Goal: Contribute content: Contribute content

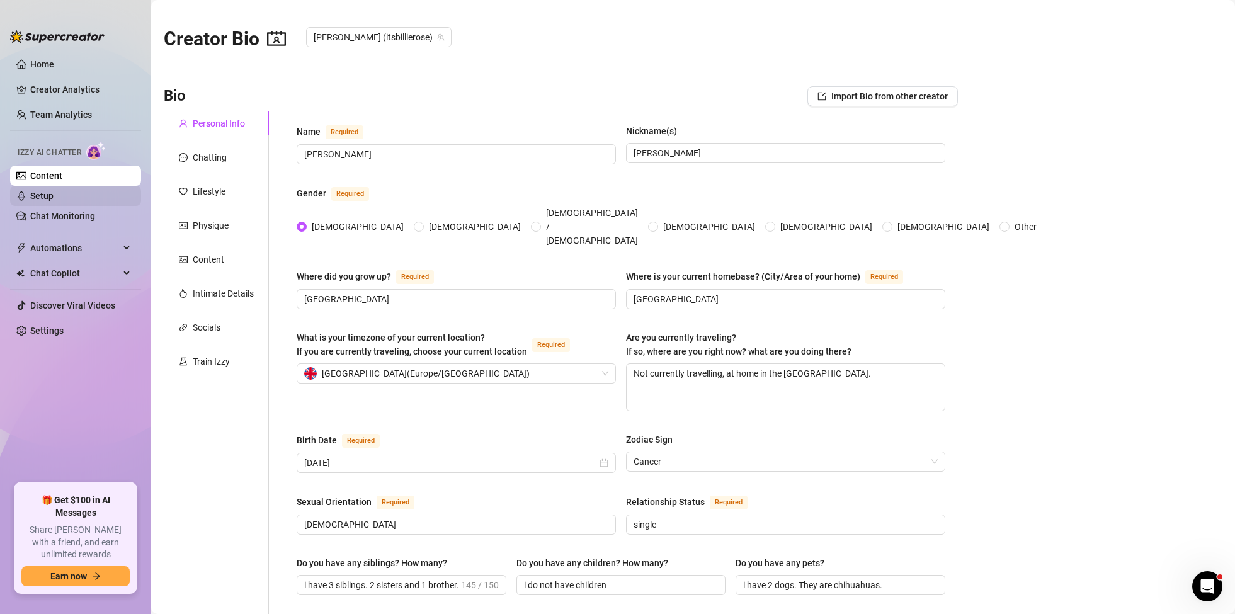
click at [54, 196] on link "Setup" at bounding box center [41, 196] width 23 height 10
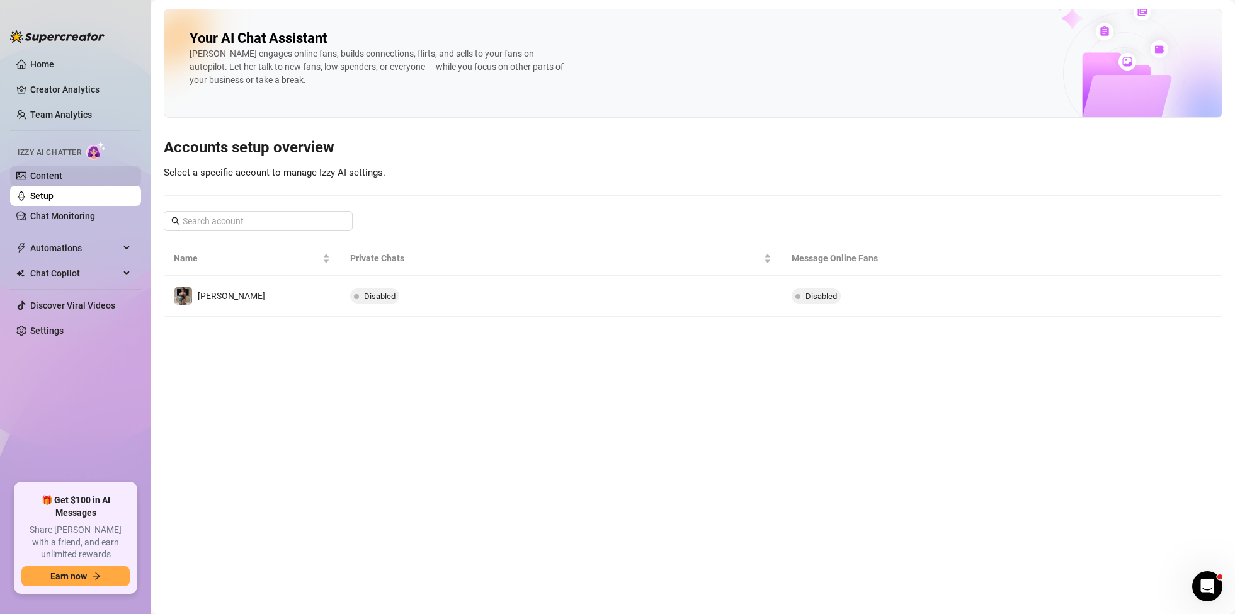
click at [48, 180] on link "Content" at bounding box center [46, 176] width 32 height 10
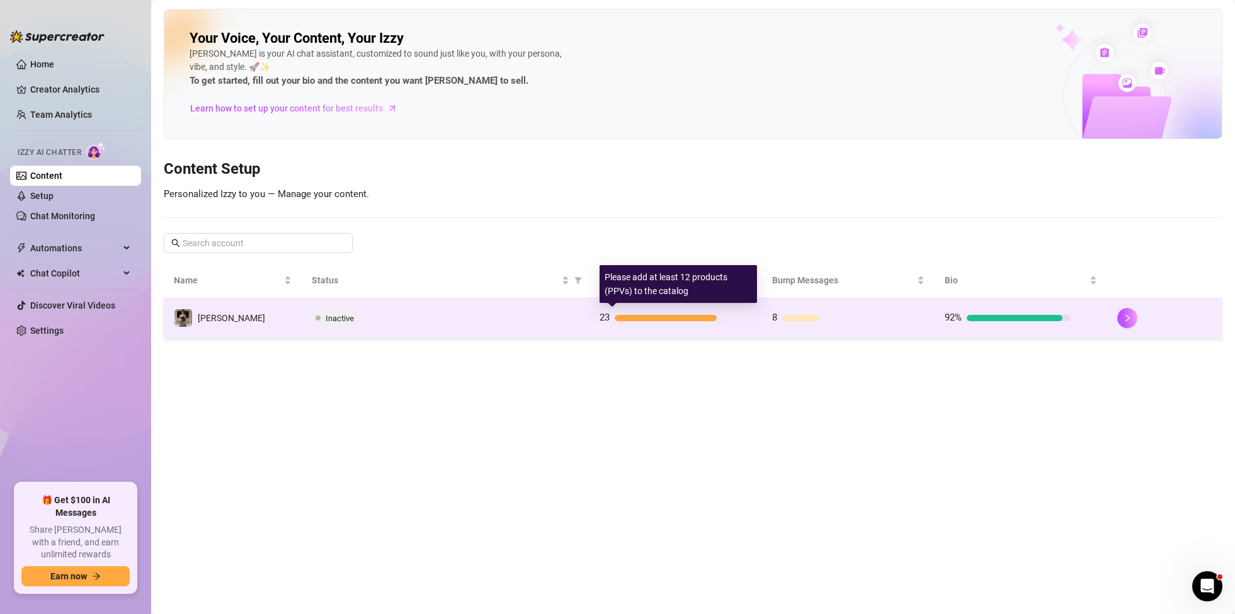
click at [652, 318] on div at bounding box center [666, 318] width 102 height 6
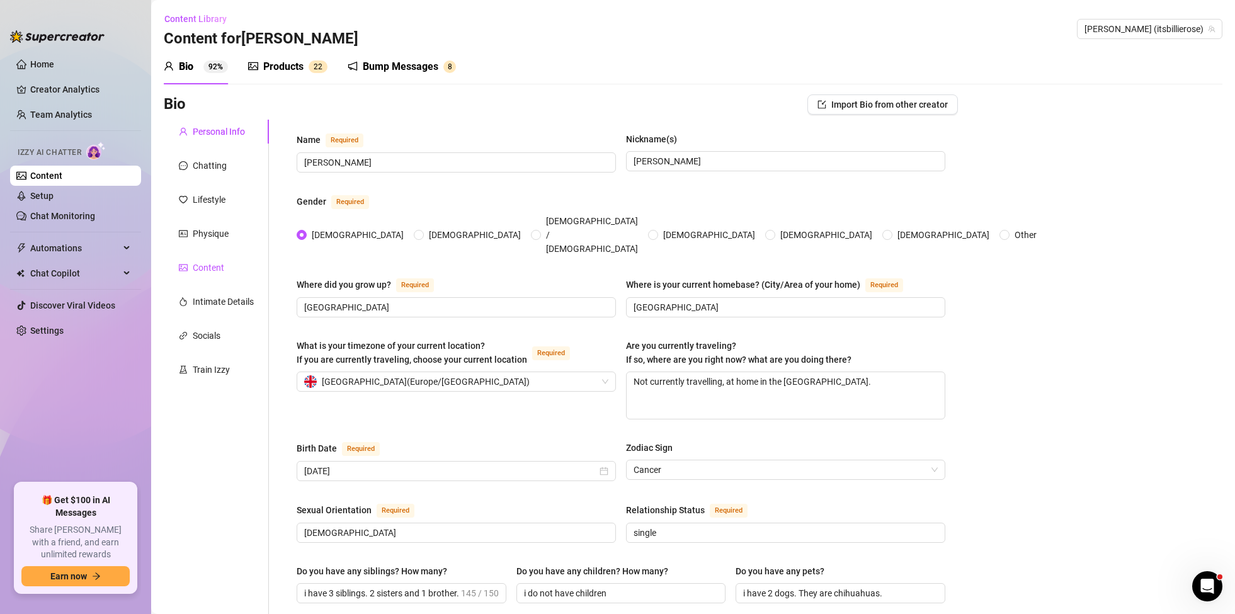
click at [219, 267] on div "Content" at bounding box center [208, 268] width 31 height 14
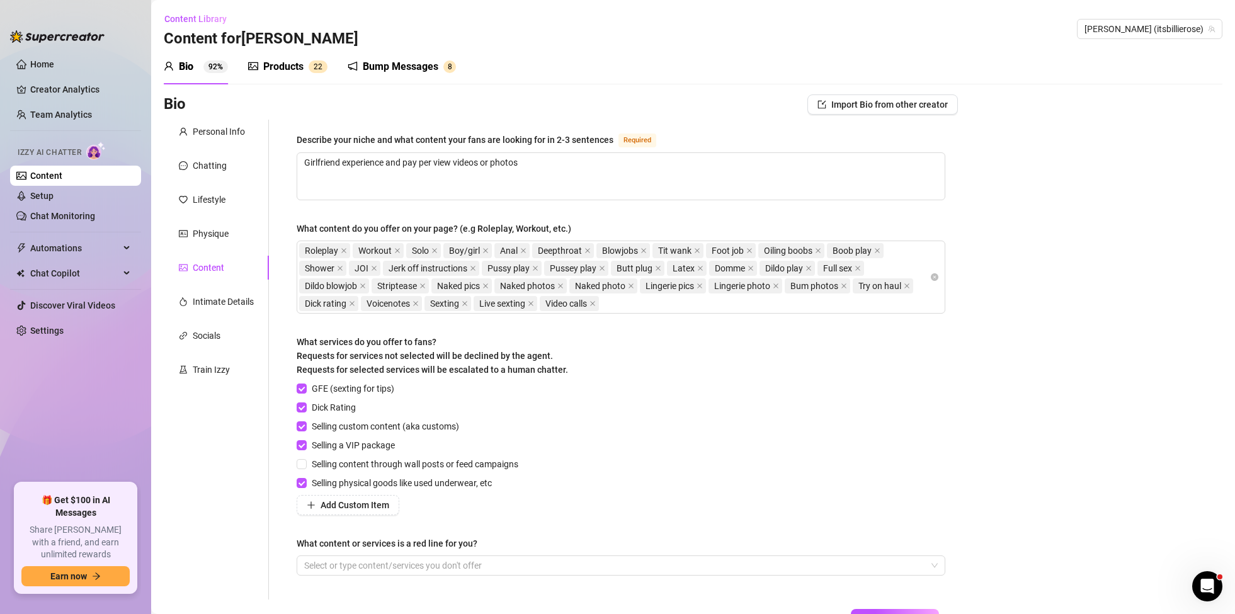
click at [290, 67] on div "Products" at bounding box center [283, 66] width 40 height 15
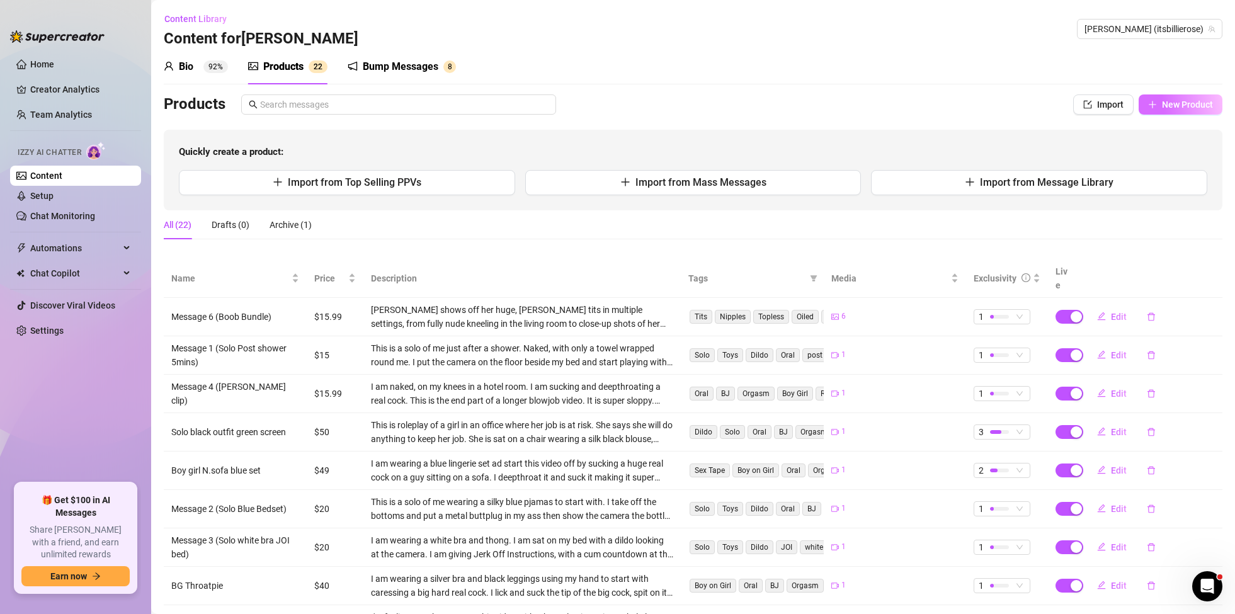
click at [1205, 105] on span "New Product" at bounding box center [1187, 104] width 51 height 10
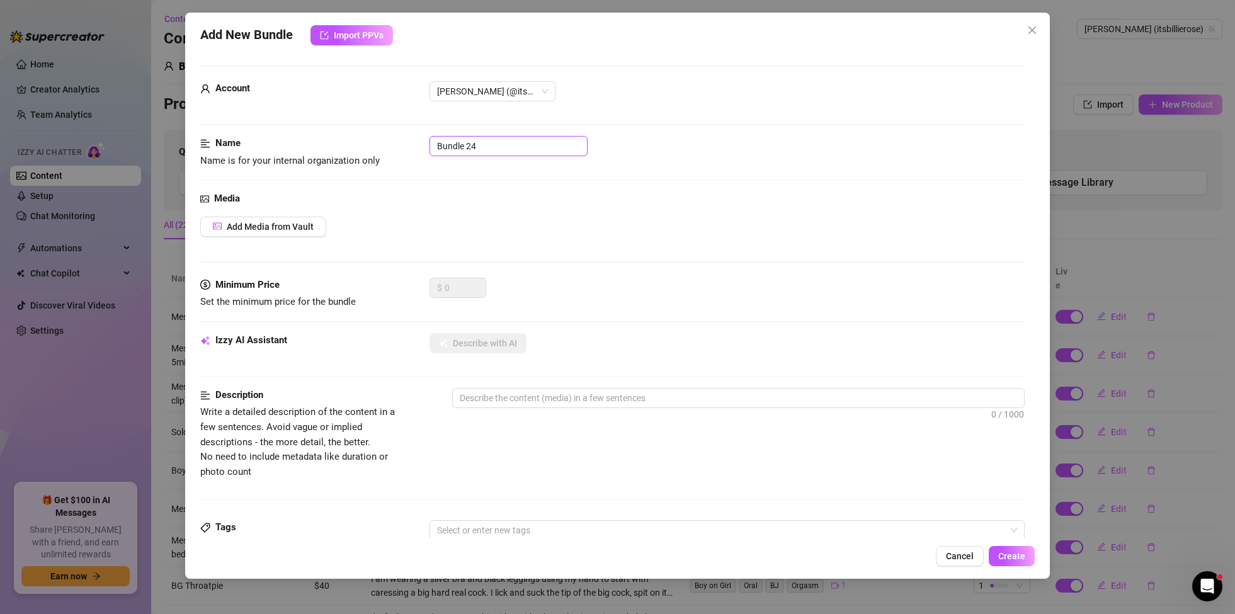
drag, startPoint x: 507, startPoint y: 150, endPoint x: 392, endPoint y: 142, distance: 116.2
click at [392, 142] on div "Name Name is for your internal organization only Bundle 24" at bounding box center [612, 152] width 824 height 32
type input "BJ"
click at [283, 227] on span "Add Media from Vault" at bounding box center [270, 227] width 87 height 10
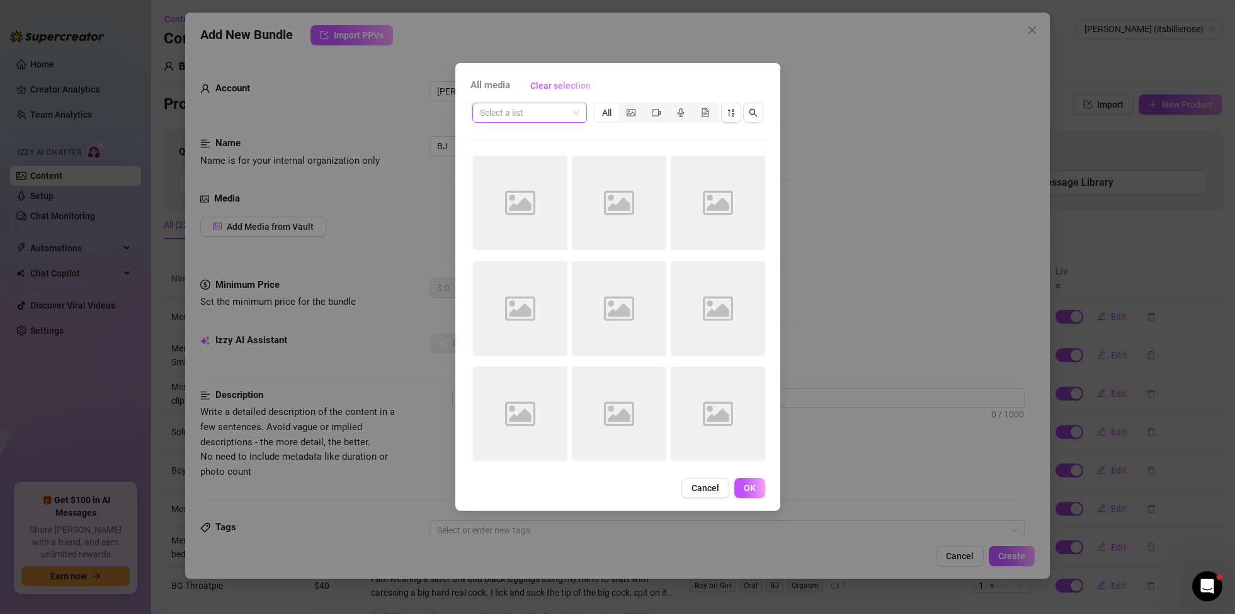
click at [574, 113] on span at bounding box center [529, 112] width 99 height 19
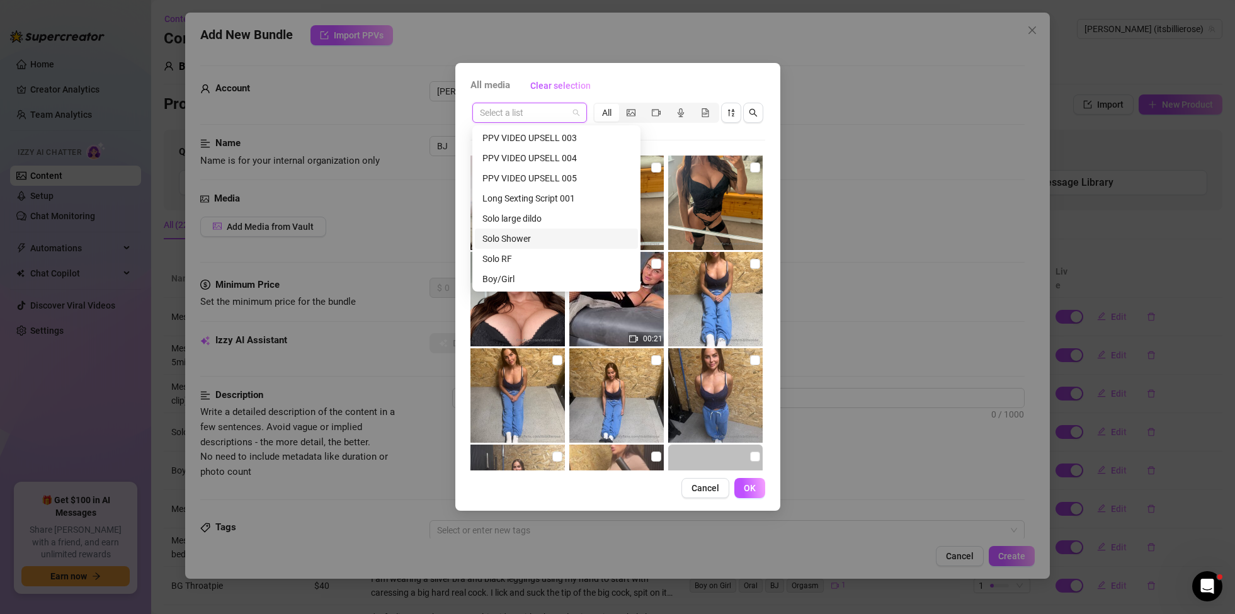
scroll to position [335, 0]
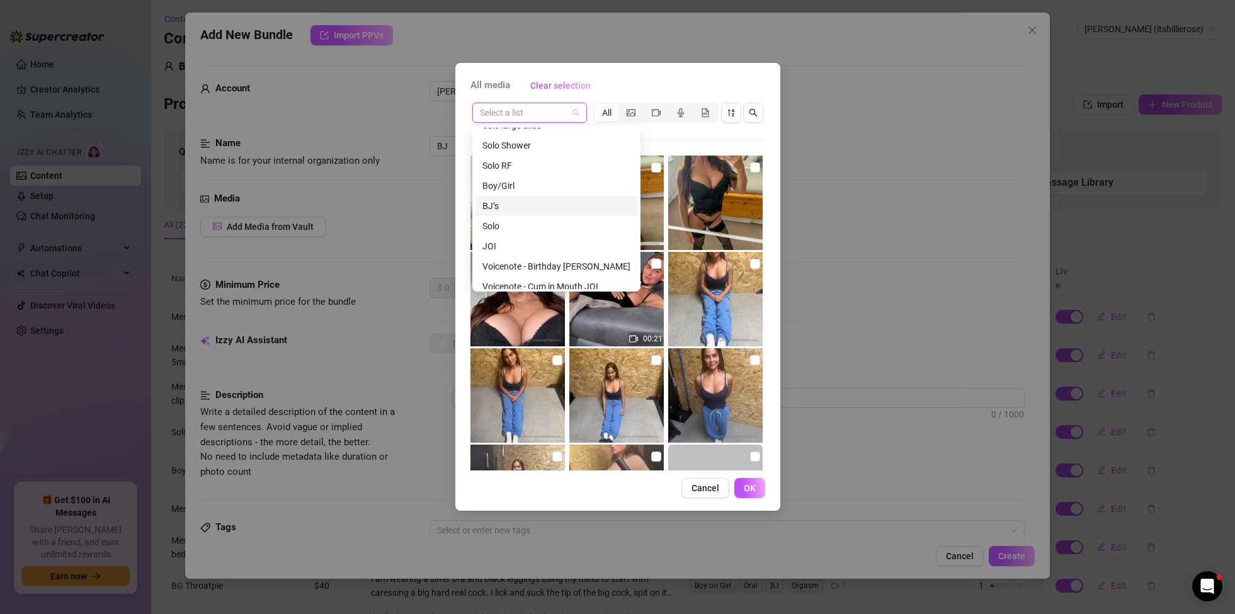
click at [492, 203] on div "BJ’s" at bounding box center [556, 206] width 148 height 14
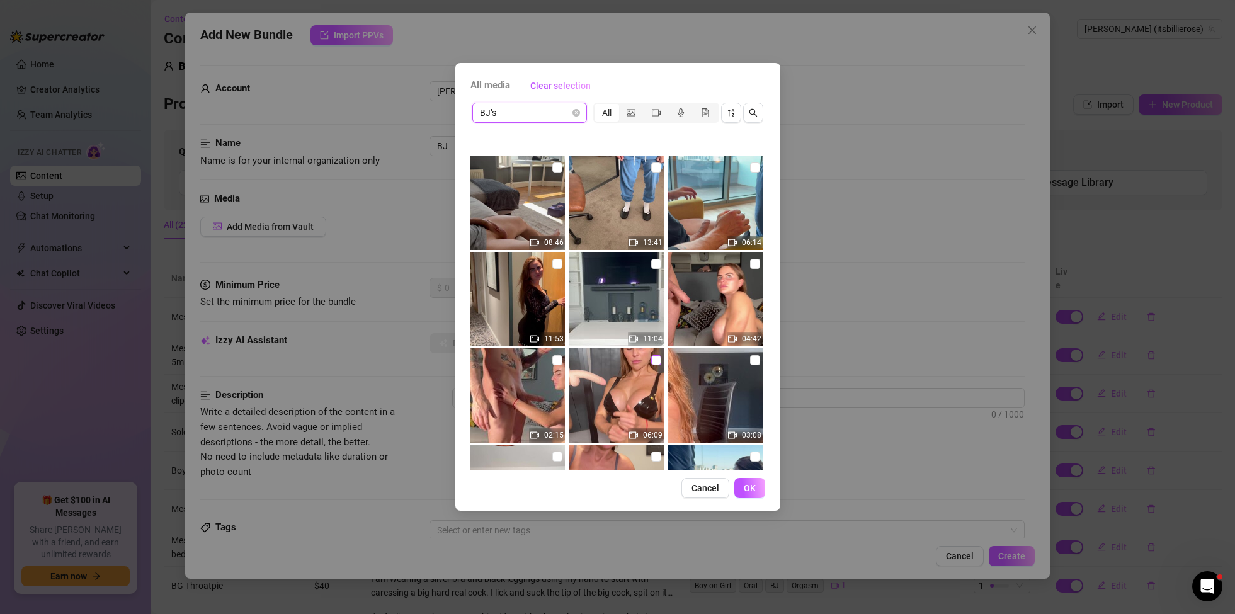
click at [655, 362] on input "checkbox" at bounding box center [656, 360] width 10 height 10
checkbox input "true"
click at [757, 492] on button "OK" at bounding box center [749, 488] width 31 height 20
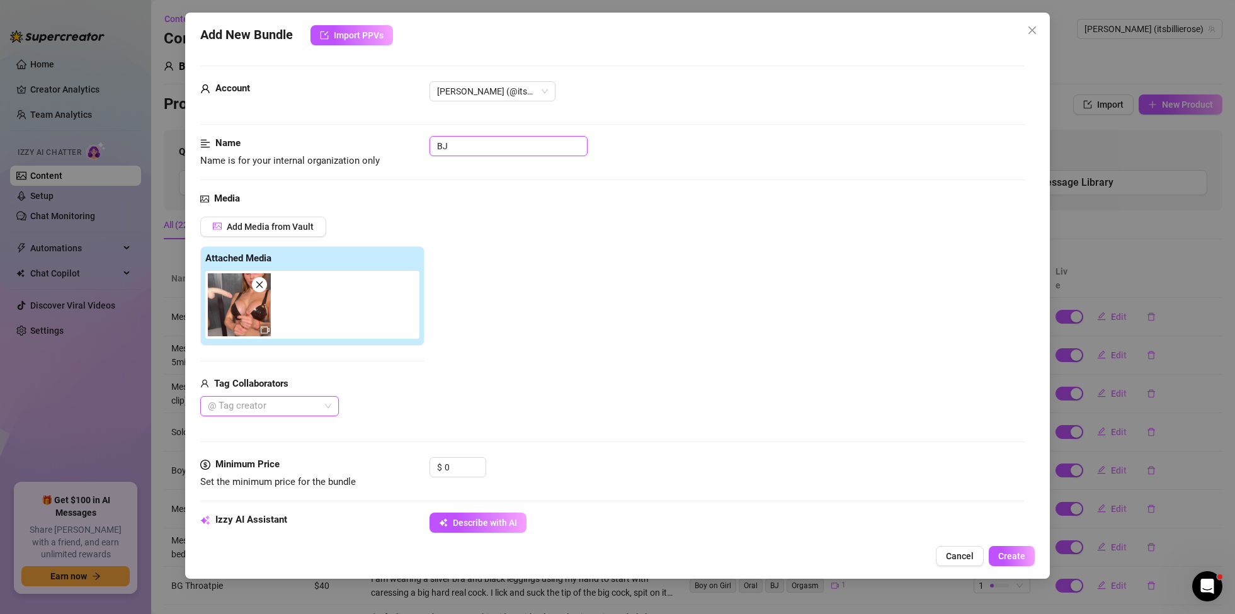
click at [436, 150] on input "BJ" at bounding box center [508, 146] width 158 height 20
click at [497, 149] on input "Solo BJ" at bounding box center [508, 146] width 158 height 20
type input "Solo BJ latex"
click at [465, 470] on input "0" at bounding box center [465, 467] width 41 height 19
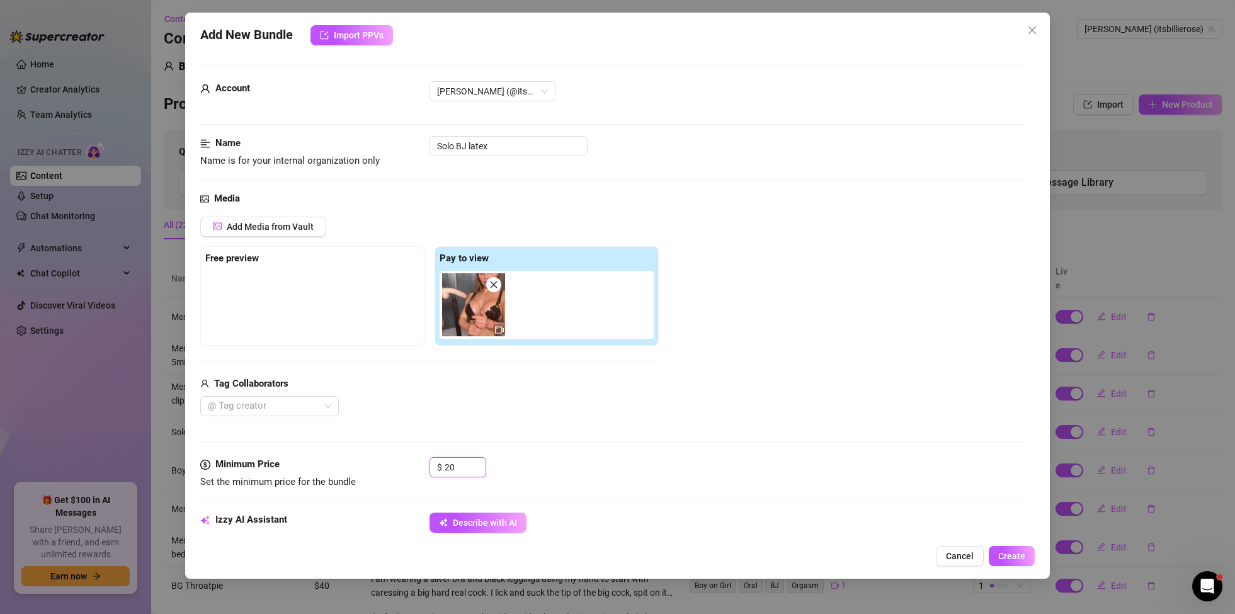
type input "20"
click at [533, 460] on div "$ 20" at bounding box center [726, 472] width 595 height 31
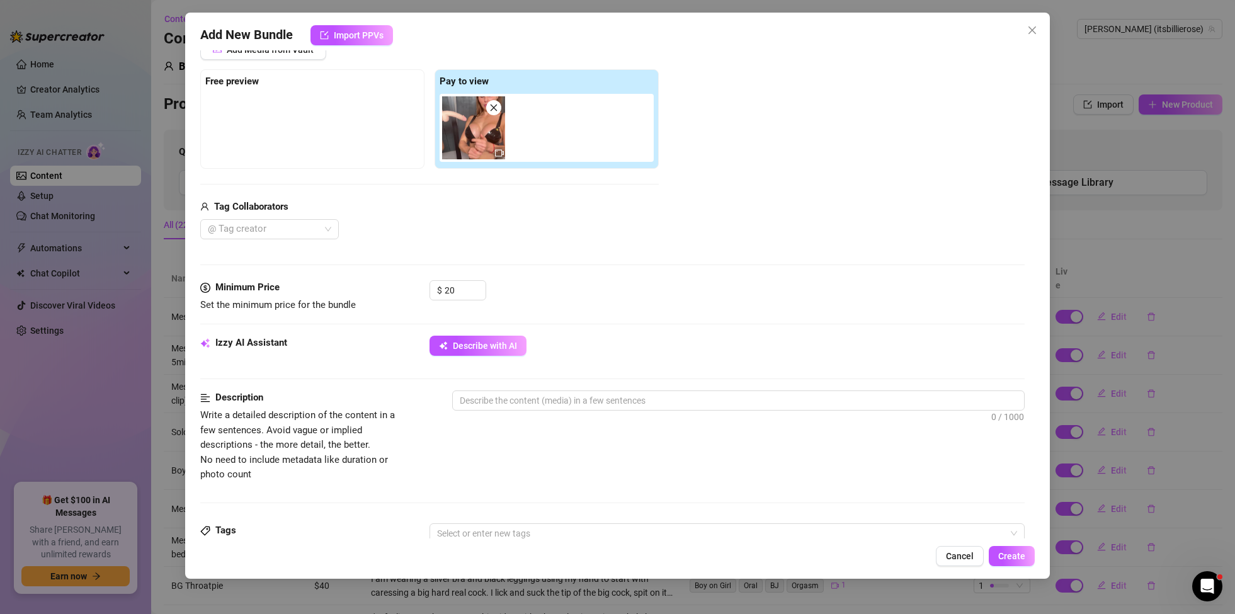
scroll to position [184, 0]
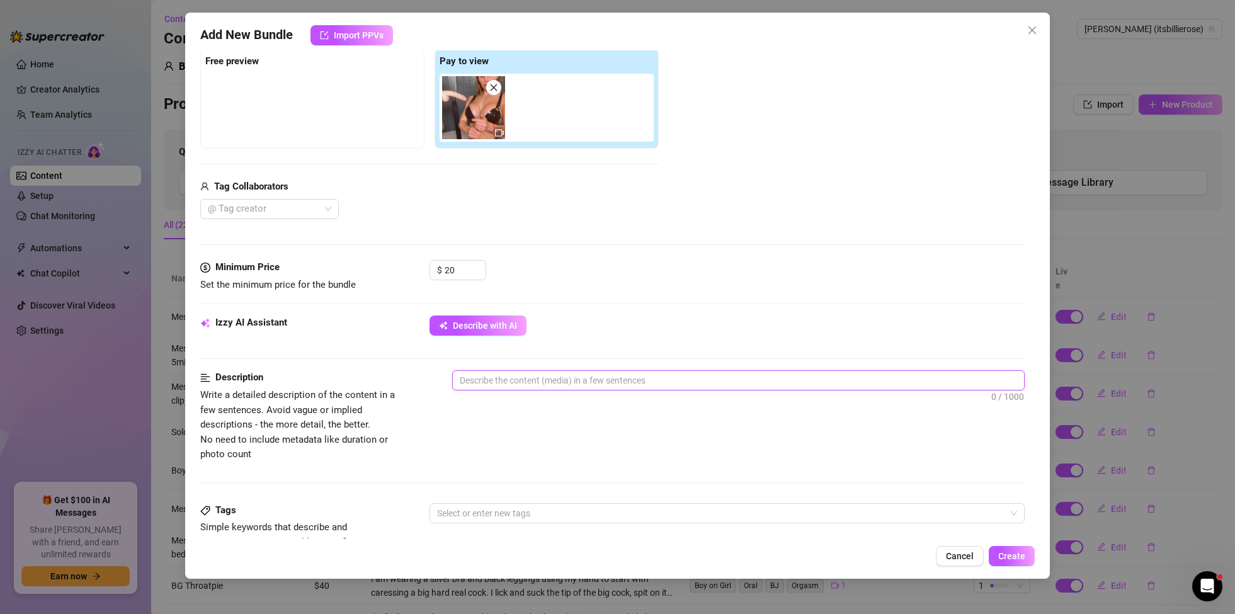
drag, startPoint x: 535, startPoint y: 387, endPoint x: 523, endPoint y: 387, distance: 11.3
click at [535, 387] on textarea at bounding box center [738, 380] width 571 height 19
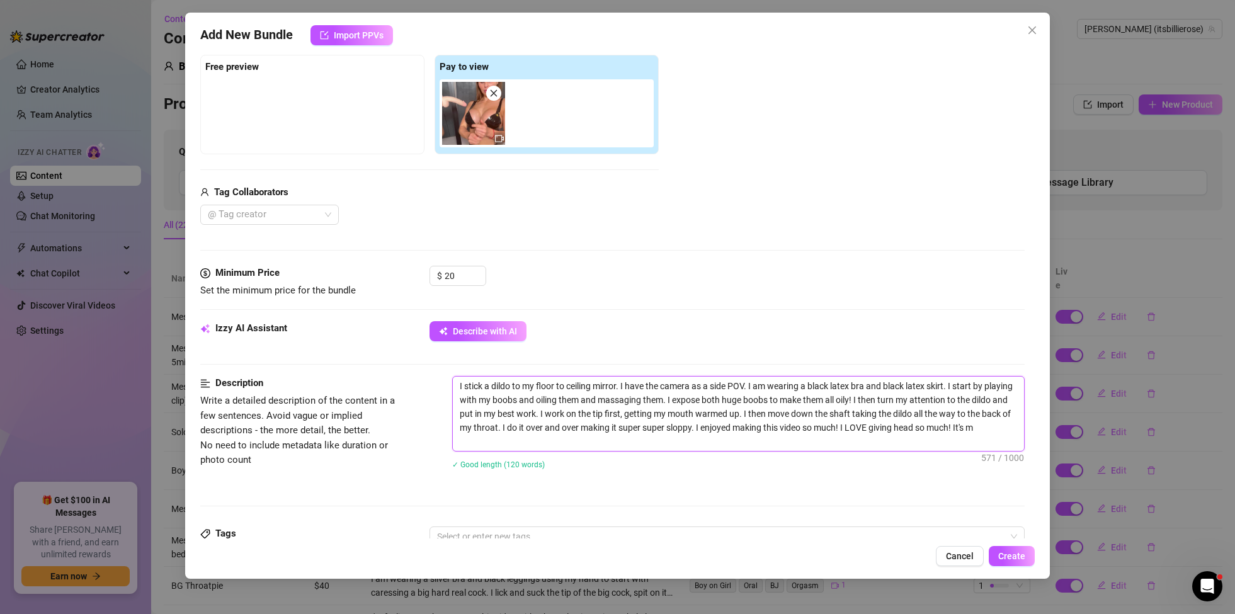
scroll to position [0, 0]
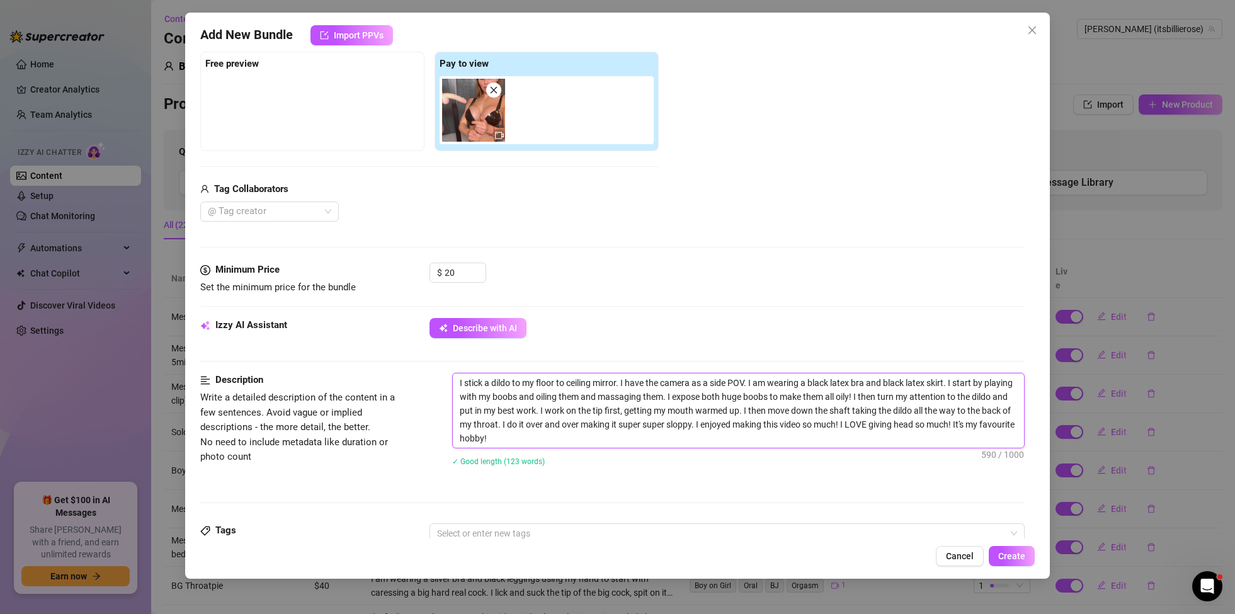
drag, startPoint x: 565, startPoint y: 443, endPoint x: 467, endPoint y: 380, distance: 117.2
click at [460, 376] on textarea "I stick a dildo to my floor to ceiling mirror. I have the camera as a side POV.…" at bounding box center [738, 410] width 571 height 74
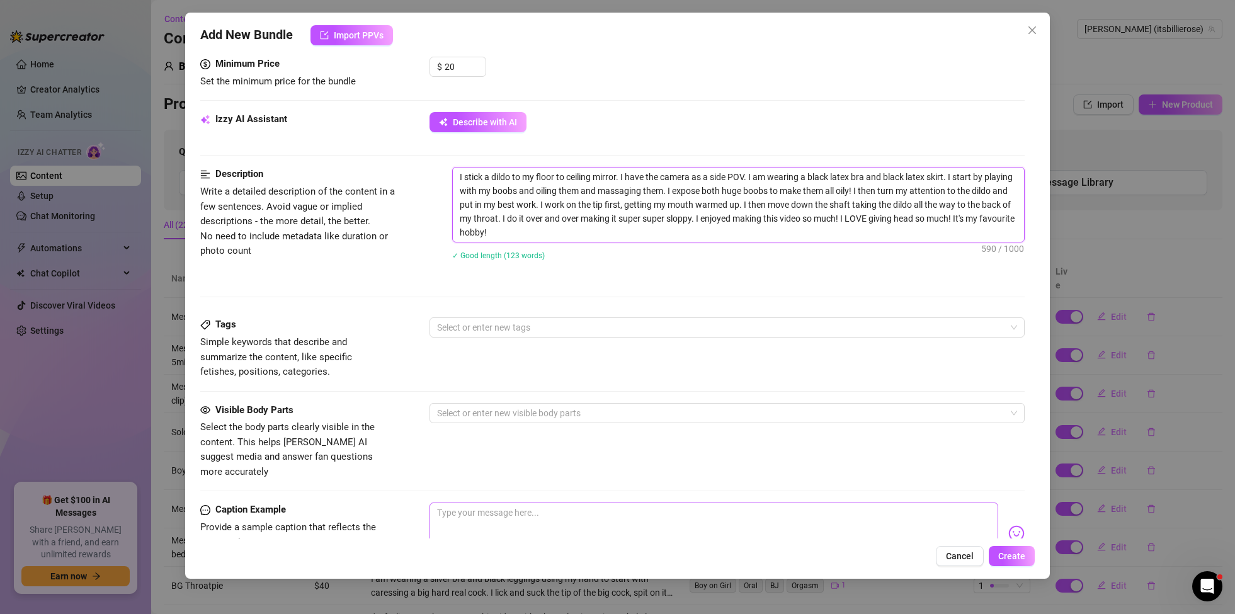
scroll to position [423, 0]
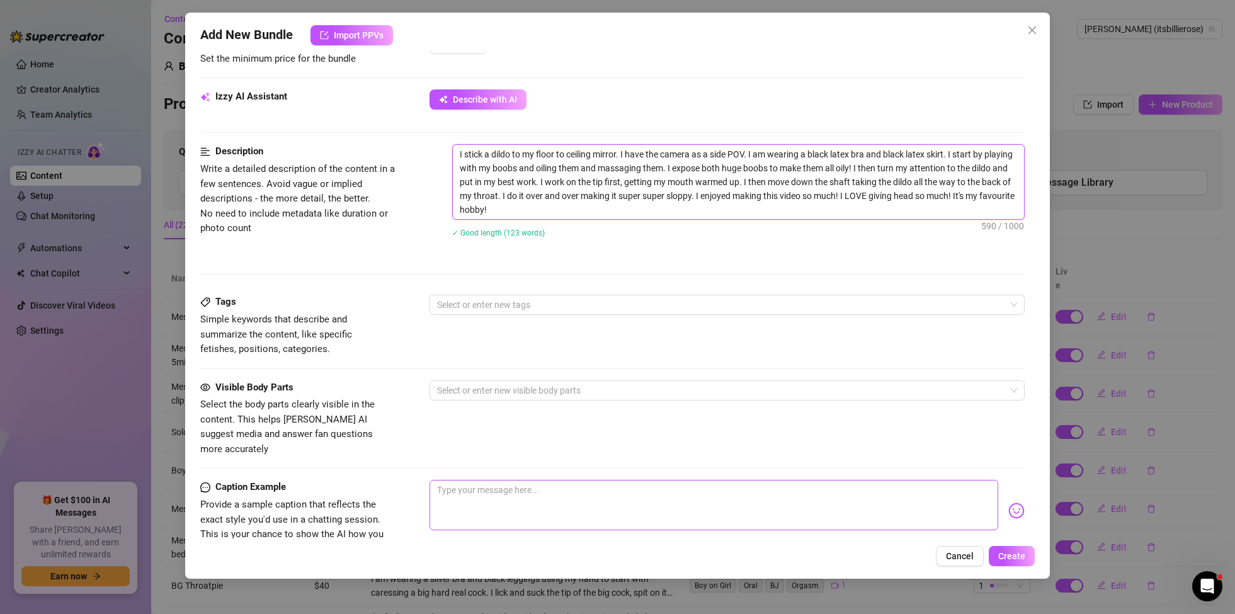
type textarea "I stick a dildo to my floor to ceiling mirror. I have the camera as a side POV.…"
click at [519, 480] on textarea at bounding box center [713, 505] width 569 height 50
paste textarea "I stick a dildo to my floor to ceiling mirror. I have the camera as a side POV.…"
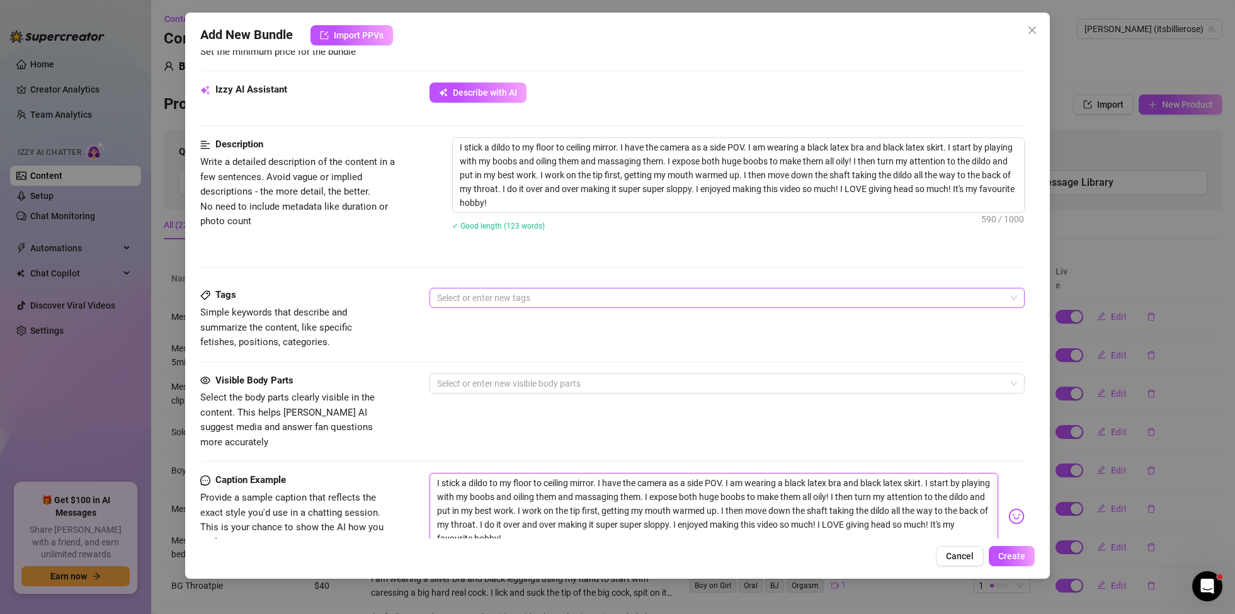
scroll to position [429, 0]
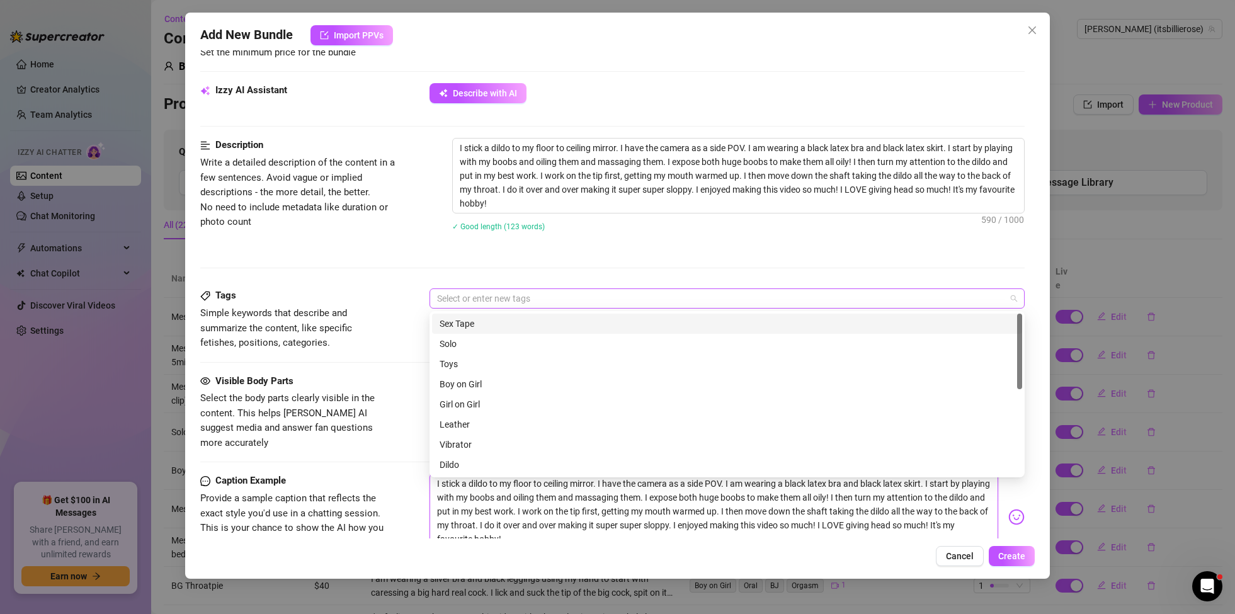
click at [472, 297] on div at bounding box center [720, 299] width 577 height 18
type textarea "I stick a dildo to my floor to ceiling mirror. I have the camera as a side POV.…"
click at [452, 340] on div "Solo" at bounding box center [726, 344] width 575 height 14
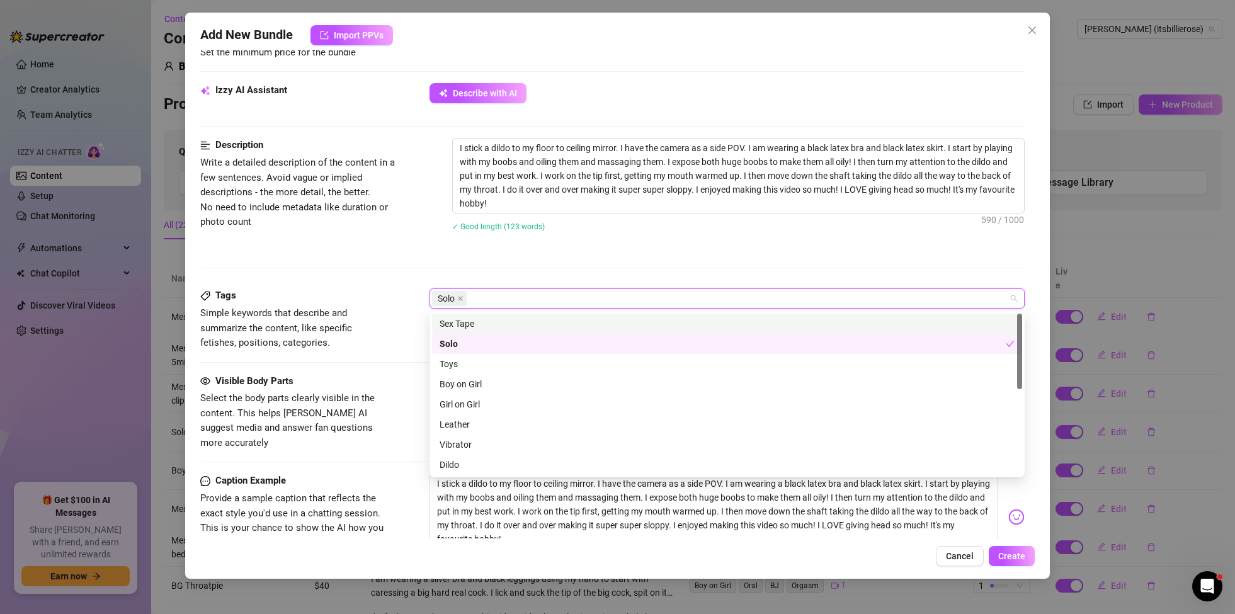
click at [473, 297] on div "Solo" at bounding box center [720, 299] width 577 height 18
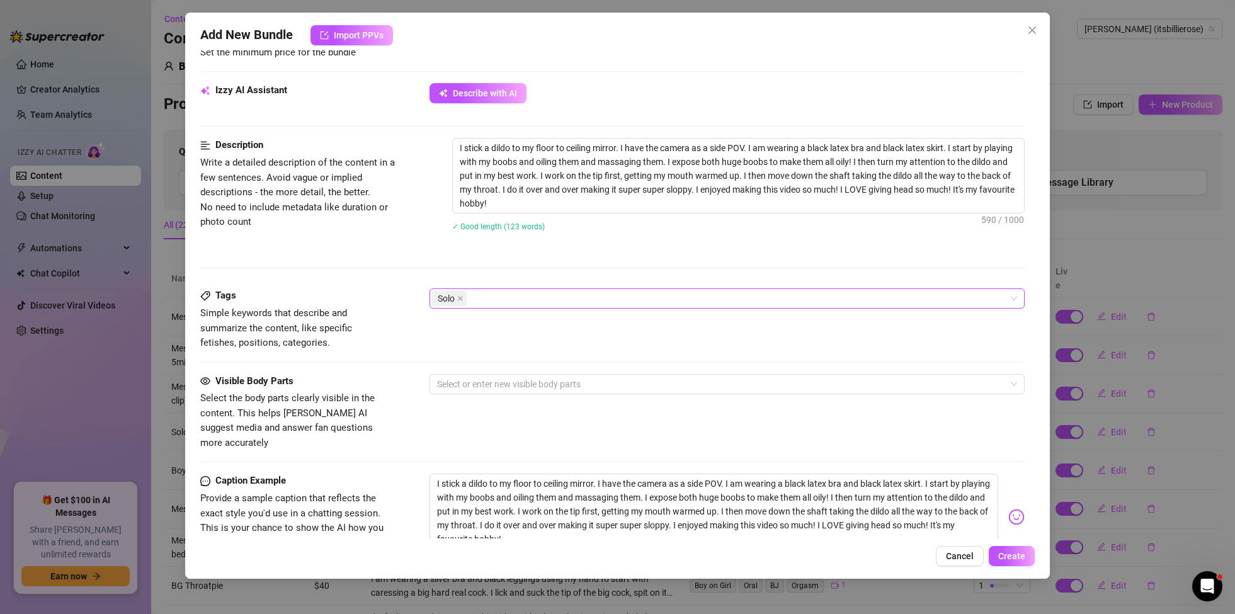
click at [480, 300] on div "Solo" at bounding box center [720, 299] width 577 height 18
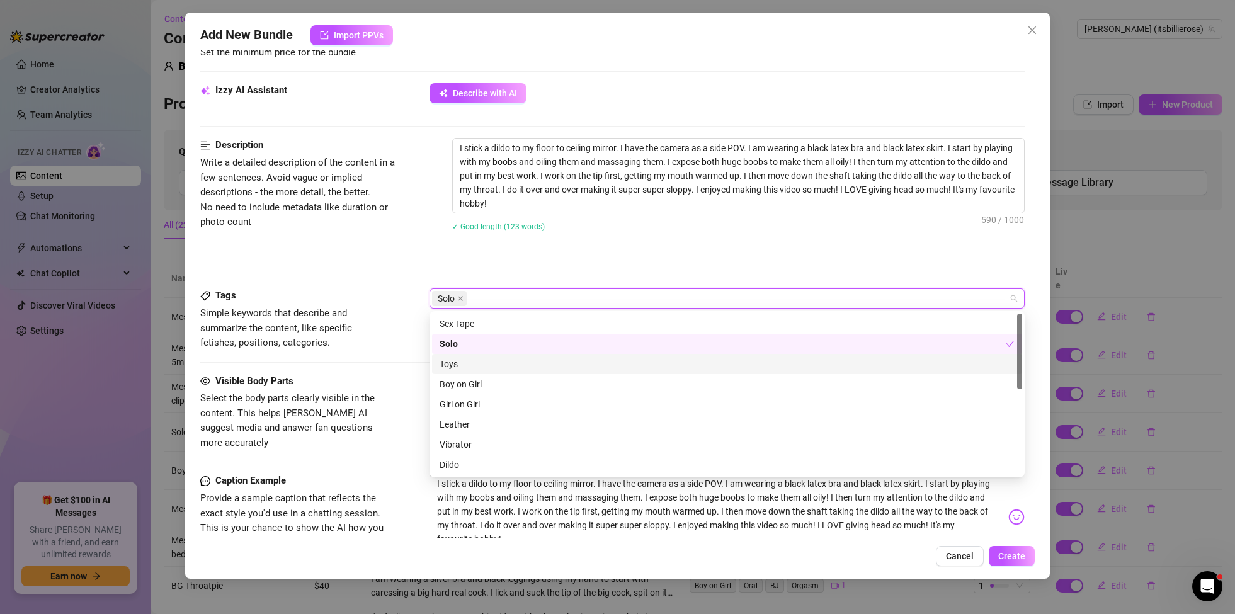
click at [455, 364] on div "Toys" at bounding box center [726, 364] width 575 height 14
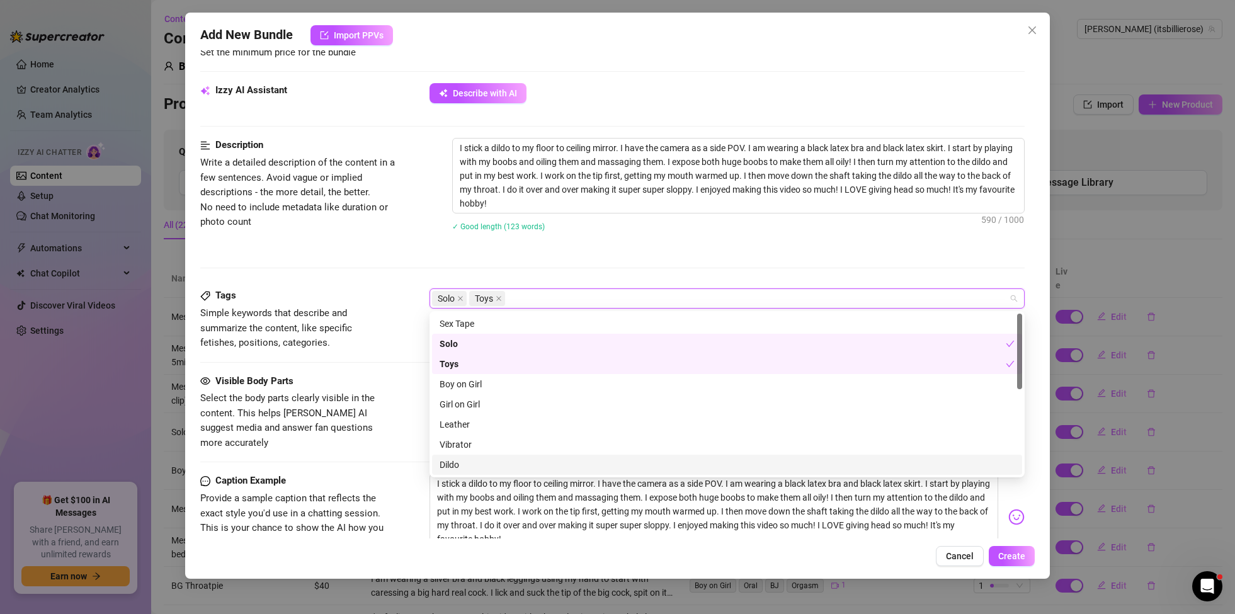
click at [457, 463] on div "Dildo" at bounding box center [726, 465] width 575 height 14
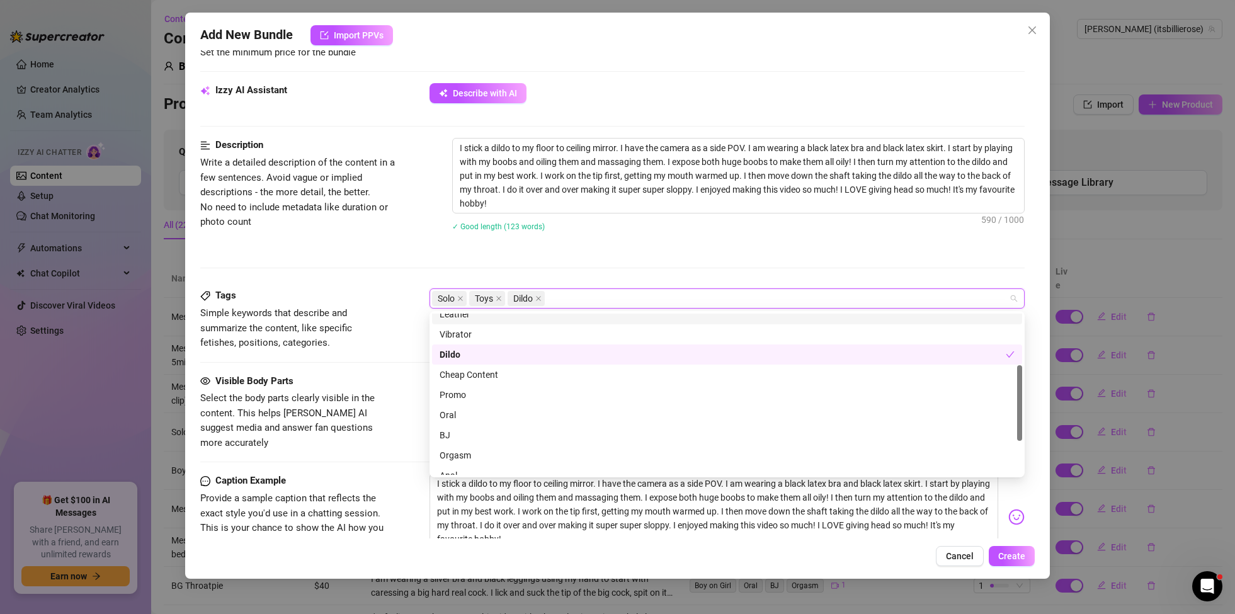
scroll to position [112, 0]
click at [450, 416] on div "Oral" at bounding box center [726, 413] width 575 height 14
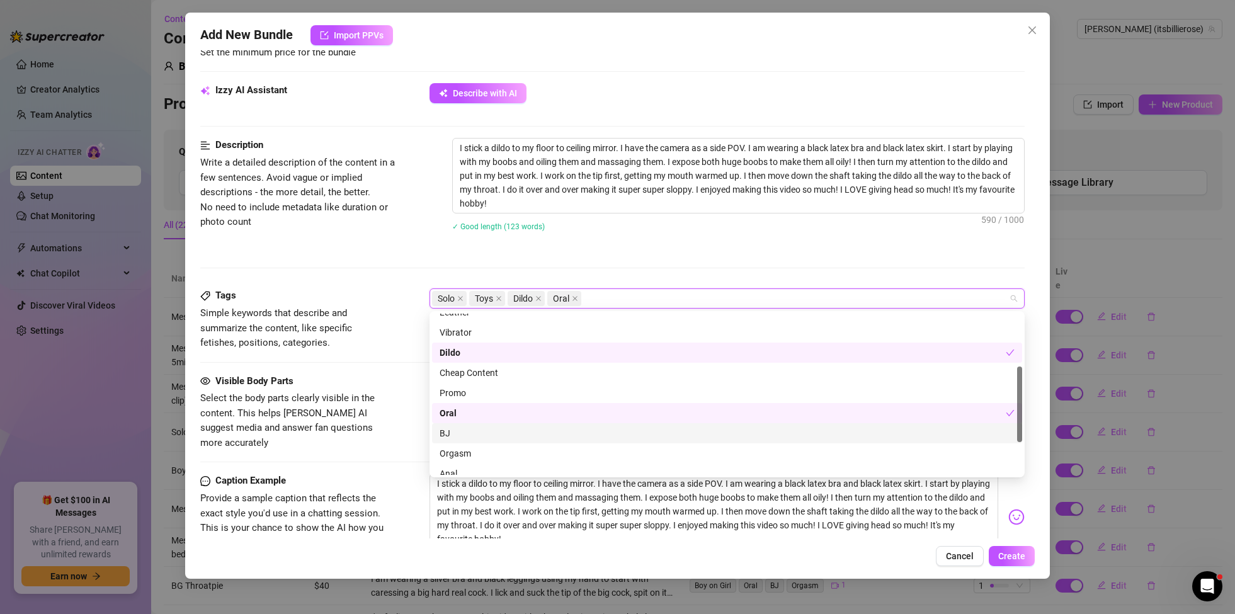
click at [449, 438] on div "BJ" at bounding box center [726, 433] width 575 height 14
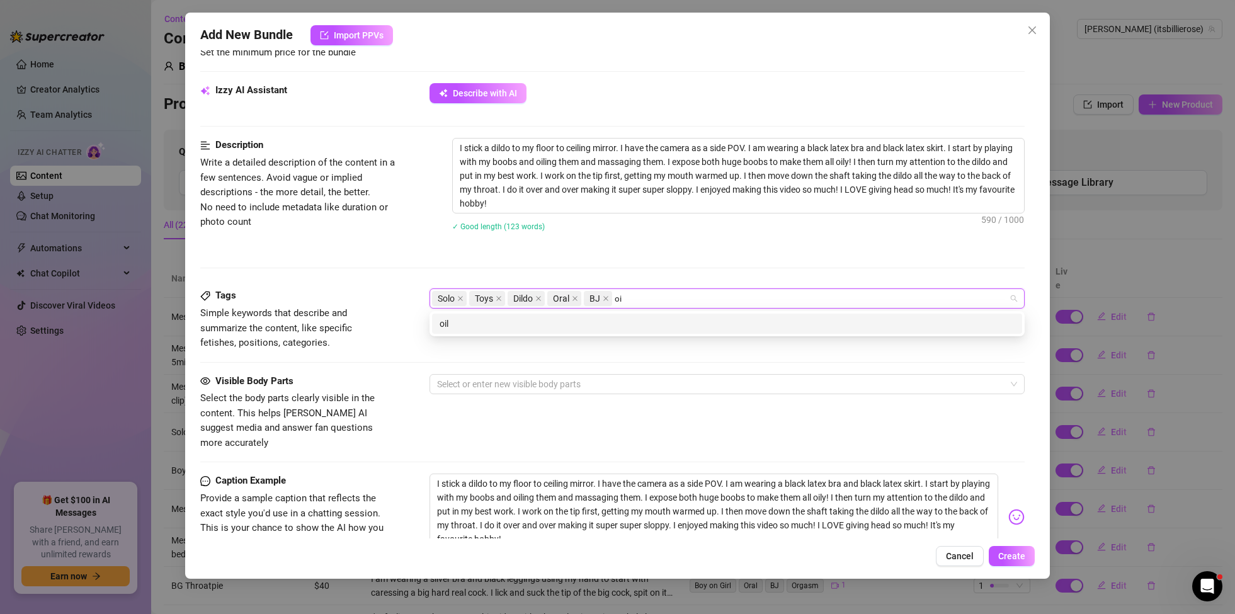
type input "oil"
type input "latex"
type input "deepthroat"
type input "sloppy"
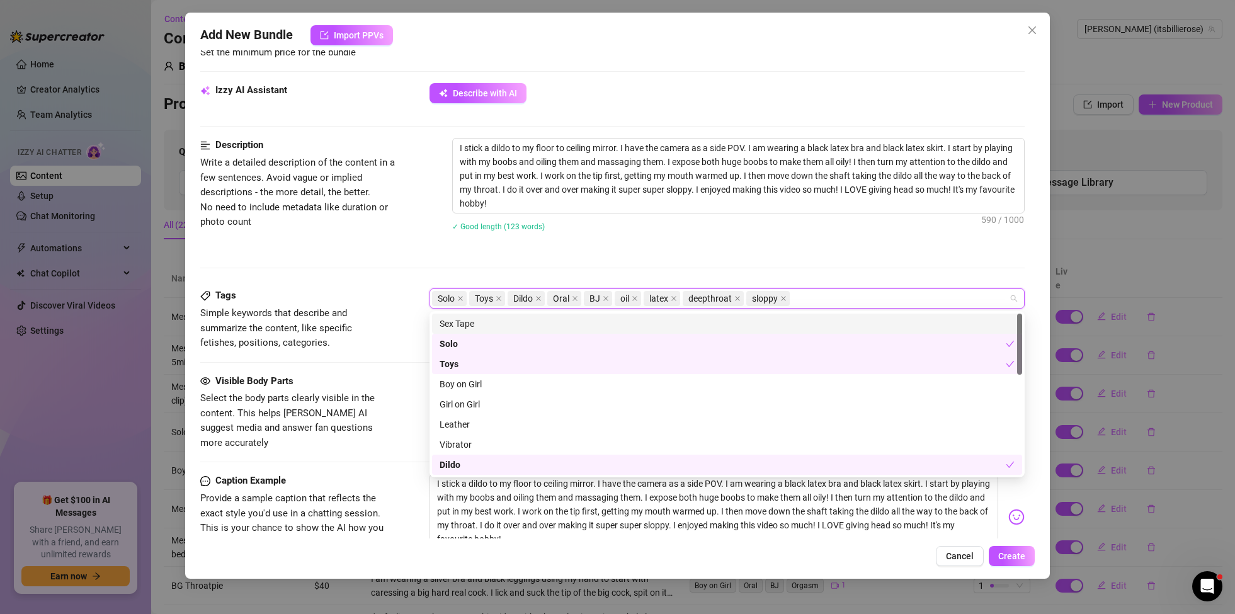
click at [760, 254] on div "Description Write a detailed description of the content in a few sentences. Avo…" at bounding box center [612, 213] width 824 height 150
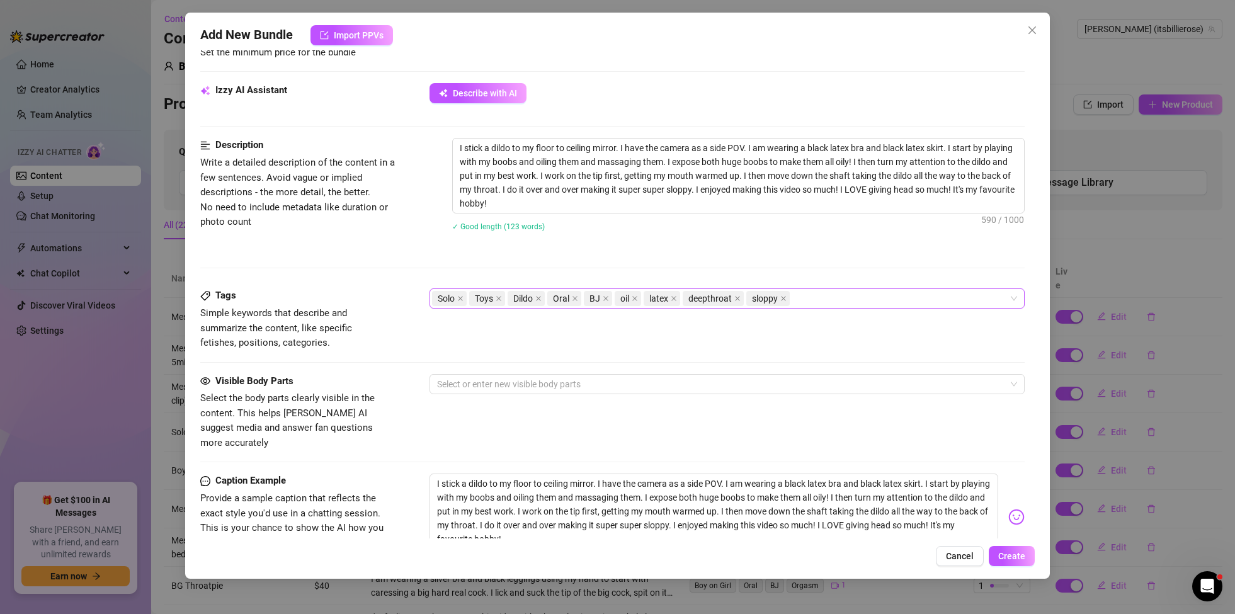
click at [808, 303] on div "Solo Toys Dildo Oral BJ oil latex deepthroat sloppy" at bounding box center [720, 299] width 577 height 18
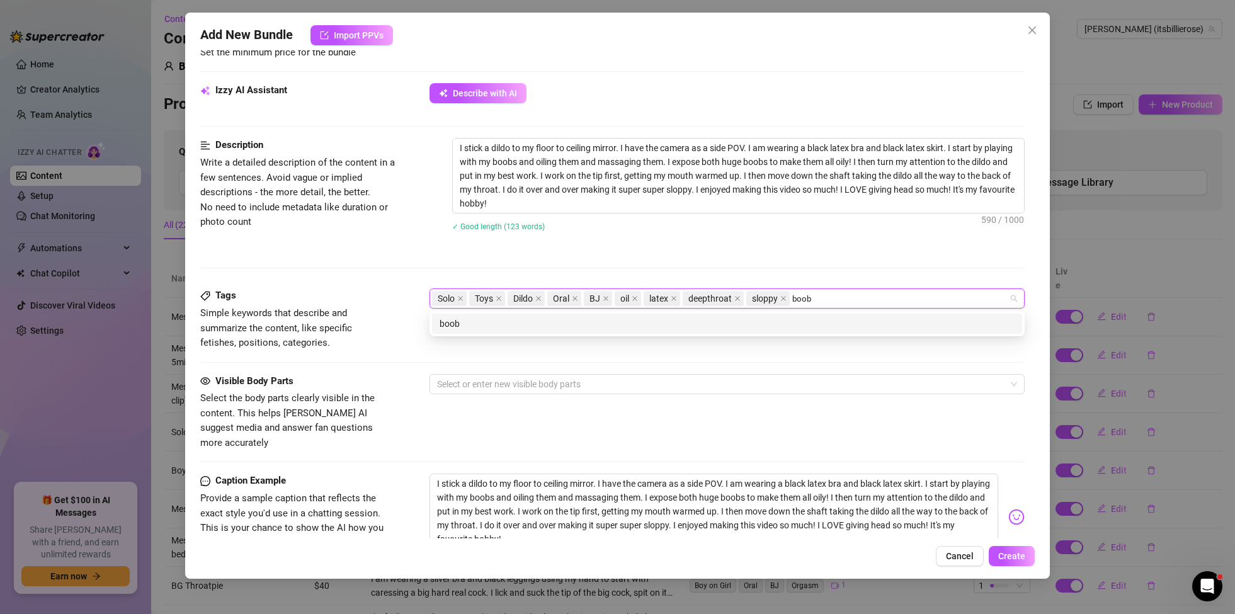
type input "boobs"
type input "nipples"
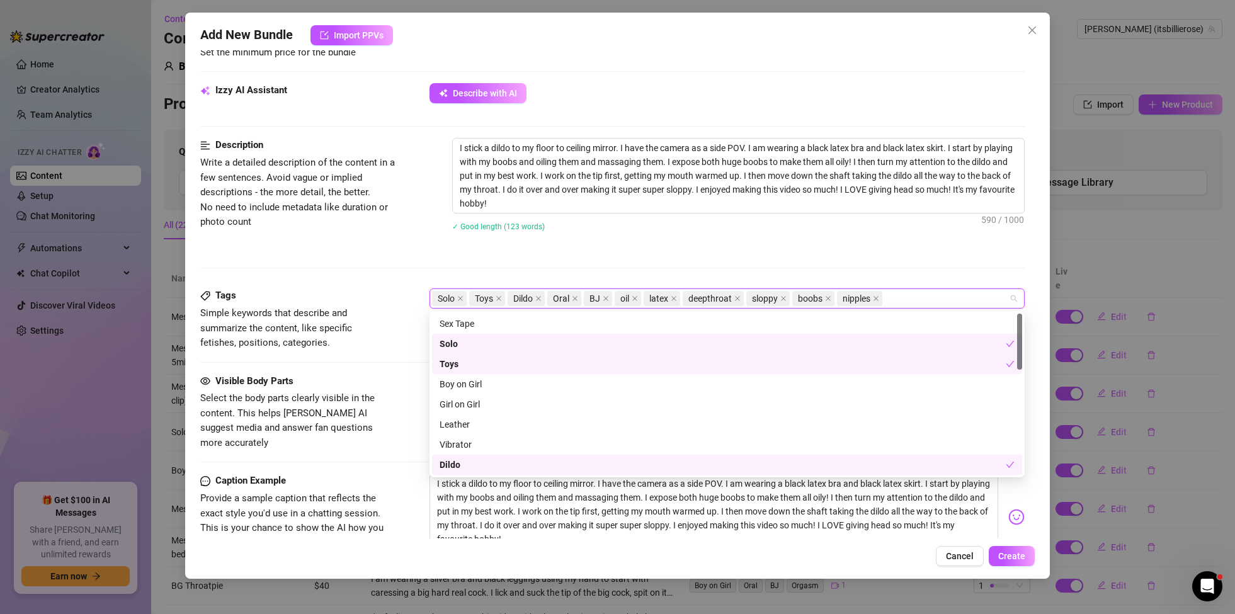
click at [410, 370] on div "Tags Simple keywords that describe and summarize the content, like specific fet…" at bounding box center [612, 330] width 824 height 85
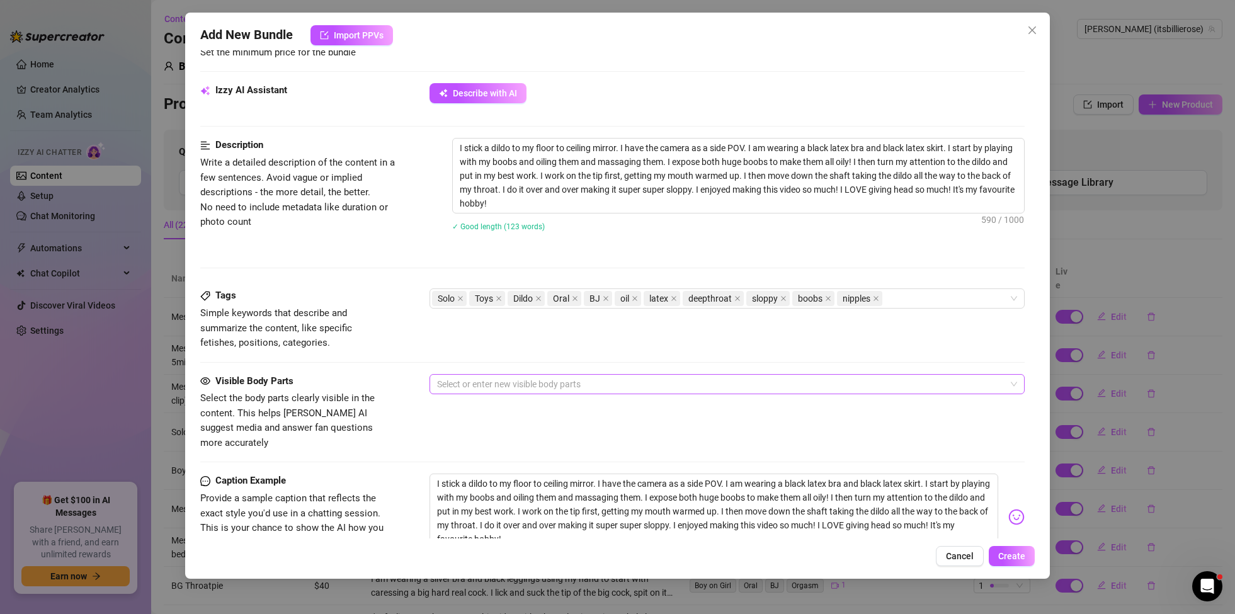
click at [587, 380] on div at bounding box center [720, 384] width 577 height 18
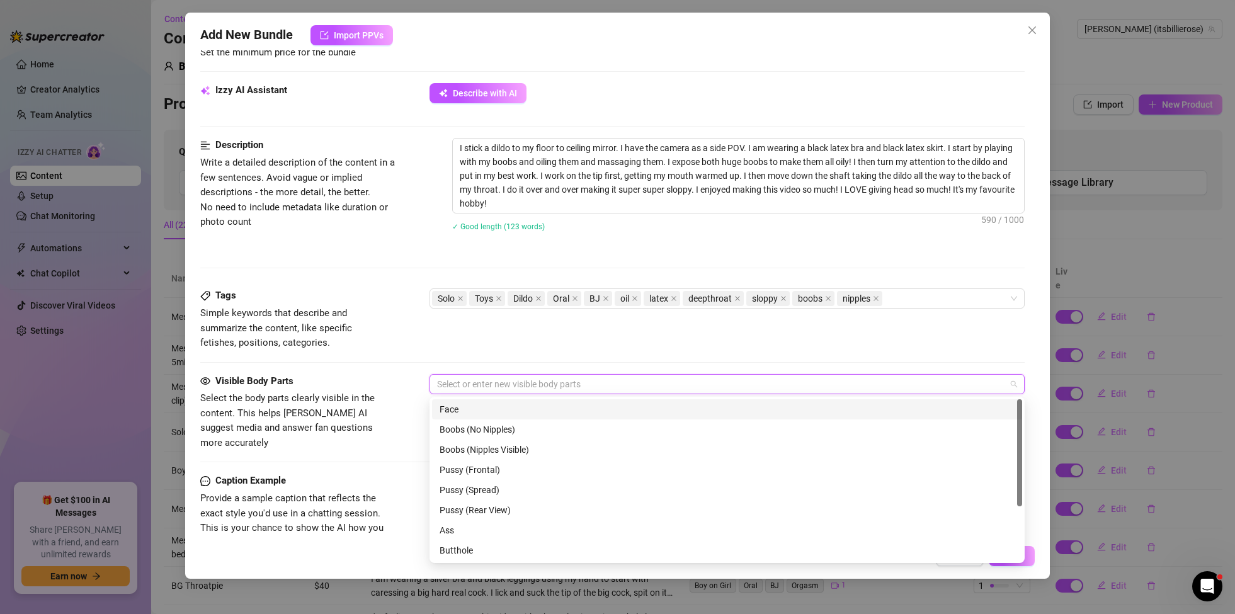
click at [468, 412] on div "Face" at bounding box center [726, 409] width 575 height 14
click at [501, 453] on div "Boobs (Nipples Visible)" at bounding box center [726, 450] width 575 height 14
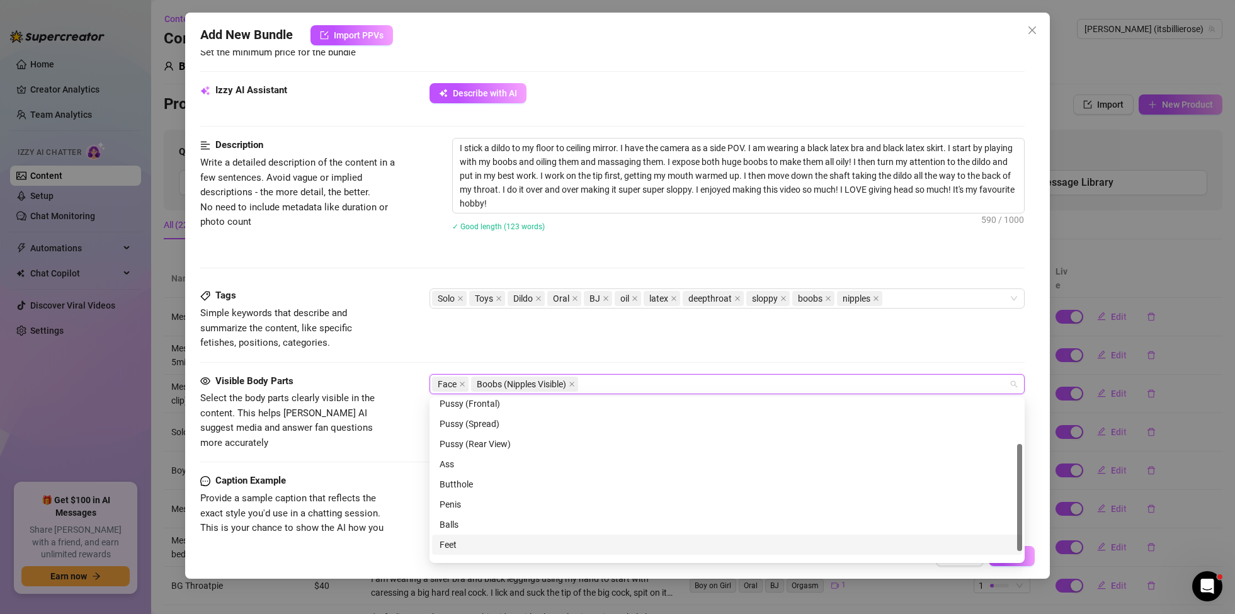
scroll to position [81, 0]
click at [458, 548] on div "Belly" at bounding box center [726, 550] width 575 height 14
click at [404, 537] on div "Caption Example Provide a sample caption that reflects the exact style you'd us…" at bounding box center [612, 516] width 824 height 87
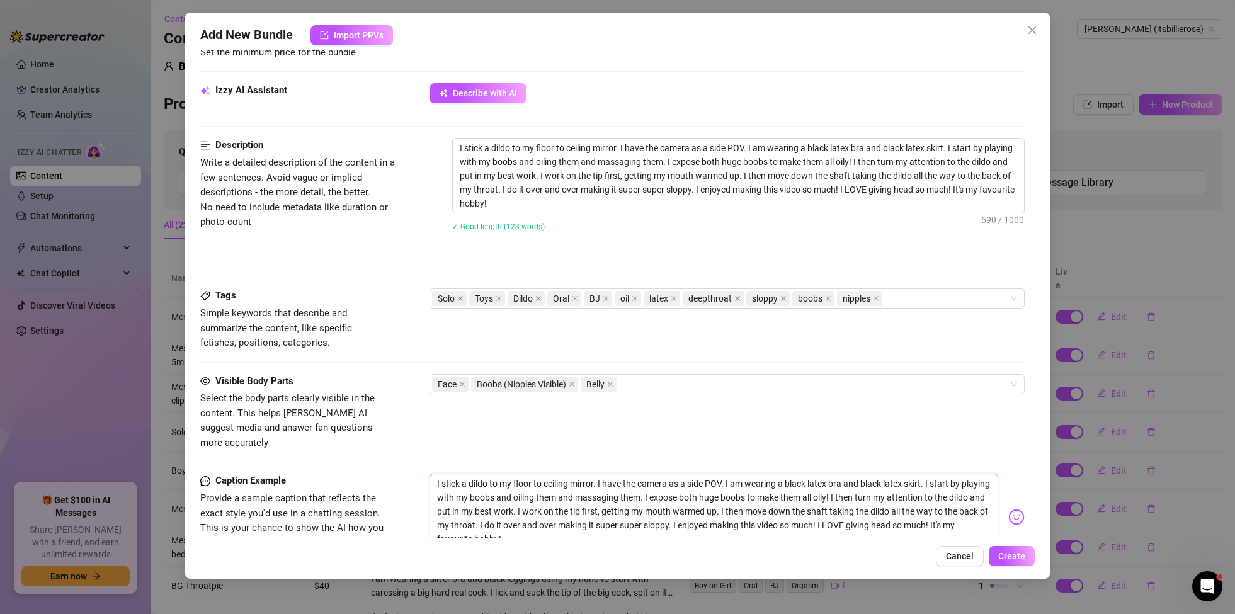
click at [697, 530] on textarea "I stick a dildo to my floor to ceiling mirror. I have the camera as a side POV.…" at bounding box center [713, 511] width 569 height 76
drag, startPoint x: 550, startPoint y: 527, endPoint x: 433, endPoint y: 463, distance: 133.6
click at [433, 473] on textarea "I stick a dildo to my floor to ceiling mirror. I have the camera as a side POV.…" at bounding box center [713, 511] width 569 height 76
type textarea "I stick a dildo to my floor to ceiling mirror. I have the camera as a side POV.…"
drag, startPoint x: 1016, startPoint y: 555, endPoint x: 1009, endPoint y: 558, distance: 7.6
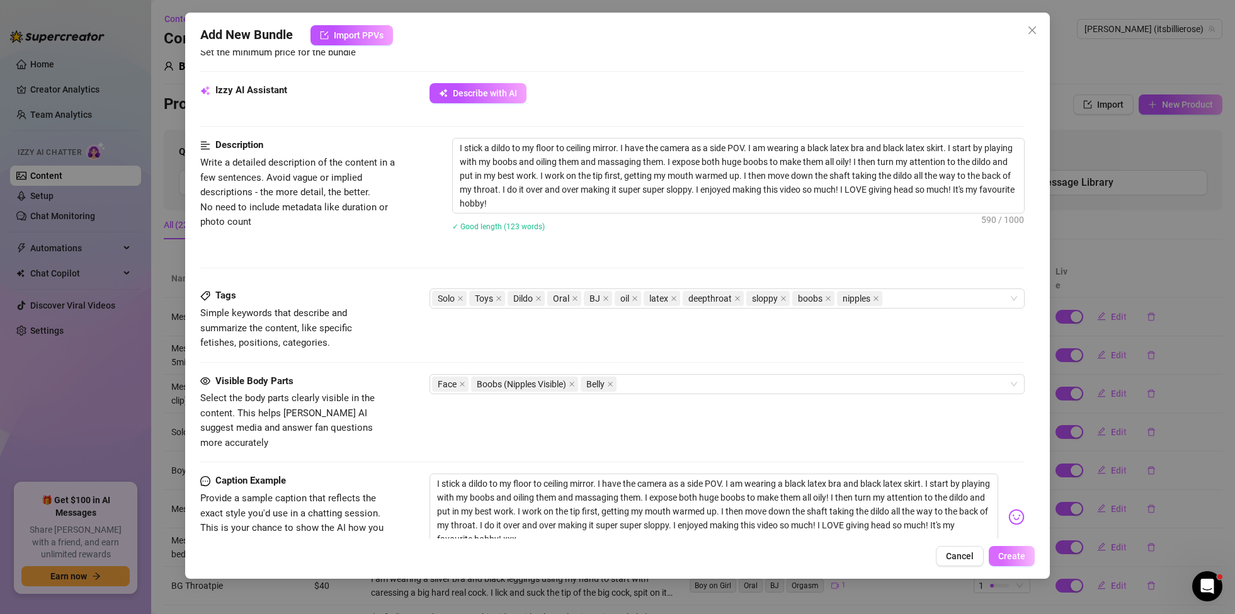
click at [1016, 555] on span "Create" at bounding box center [1011, 556] width 27 height 10
